Goal: Navigation & Orientation: Understand site structure

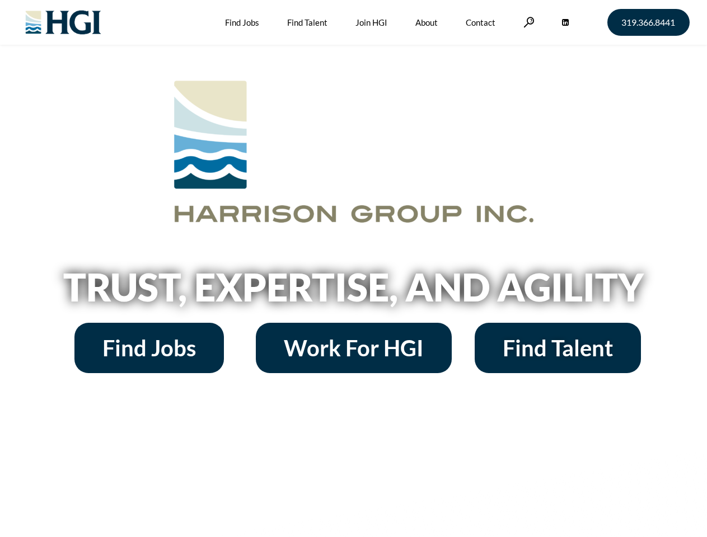
click at [353, 269] on h2 "Trust, Expertise, and Agility" at bounding box center [354, 287] width 638 height 38
click at [527, 22] on link at bounding box center [528, 22] width 11 height 11
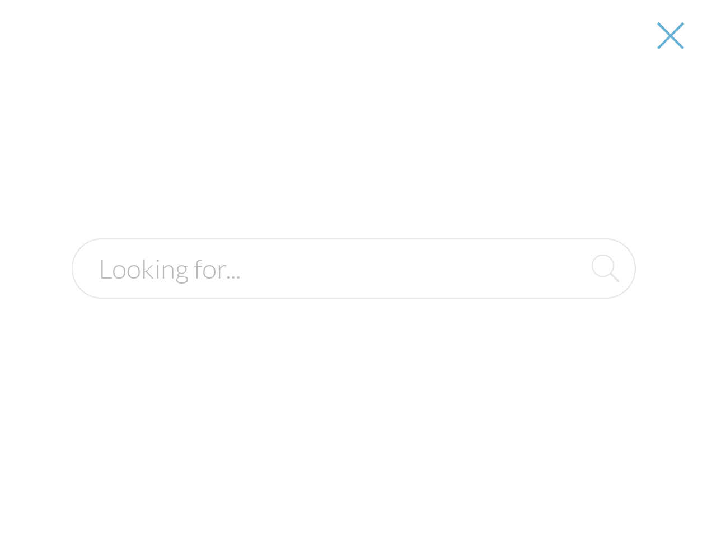
click at [353, 291] on h2 "Trust, Expertise, and Agility" at bounding box center [354, 287] width 638 height 38
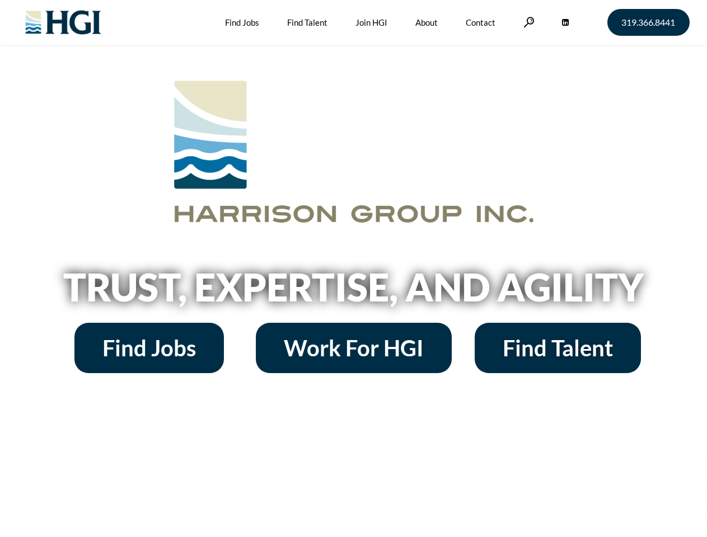
click at [353, 269] on h2 "Trust, Expertise, and Agility" at bounding box center [354, 287] width 638 height 38
click at [527, 22] on link at bounding box center [528, 22] width 11 height 11
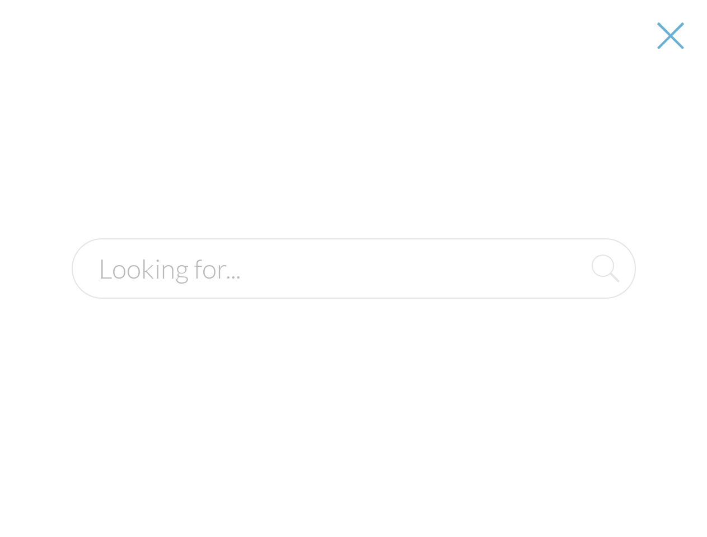
click at [353, 291] on div at bounding box center [353, 268] width 705 height 537
